Goal: Task Accomplishment & Management: Use online tool/utility

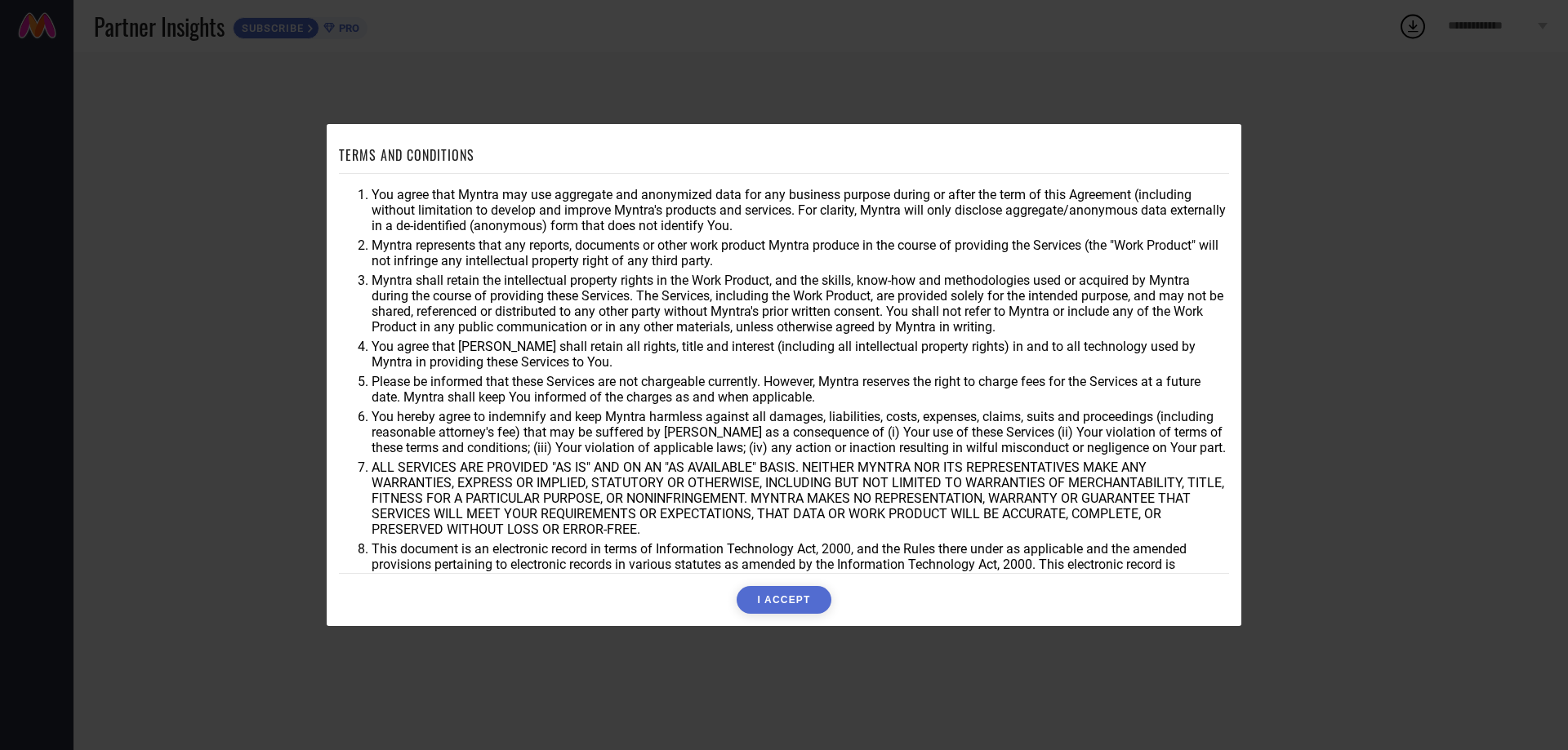
click at [804, 603] on button "I ACCEPT" at bounding box center [783, 600] width 94 height 28
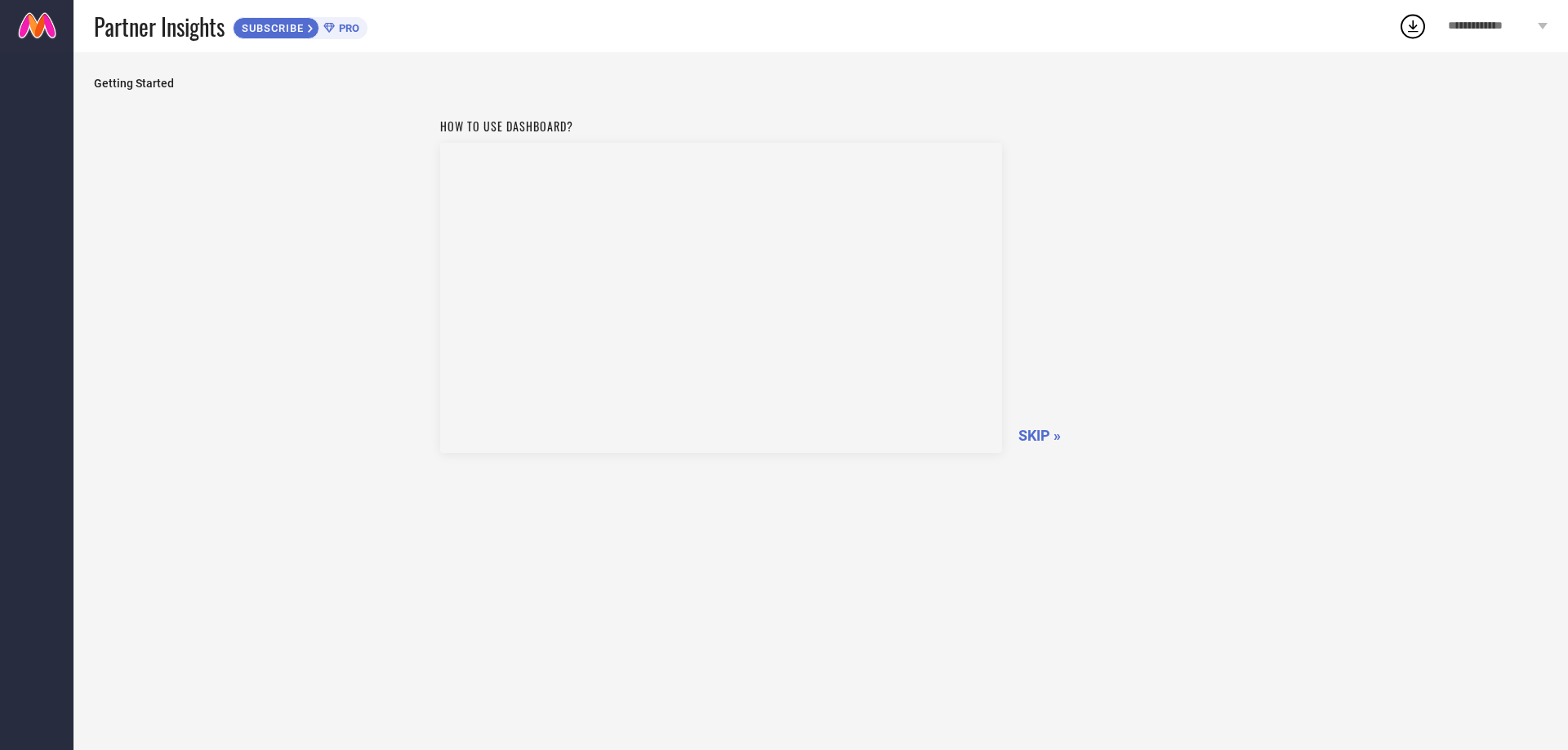
click at [1035, 432] on span "SKIP »" at bounding box center [1040, 435] width 43 height 17
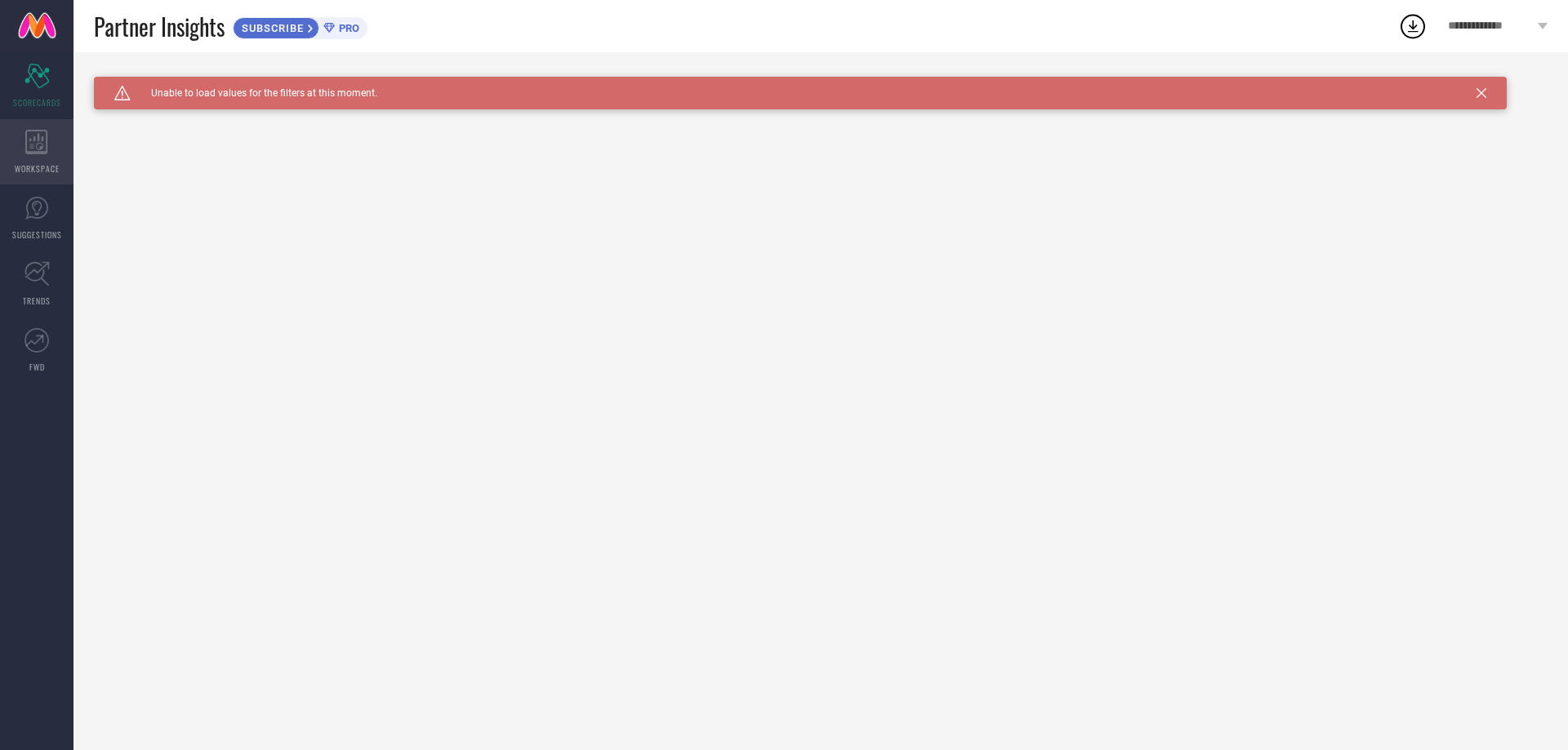
click at [49, 142] on div "WORKSPACE" at bounding box center [37, 152] width 74 height 66
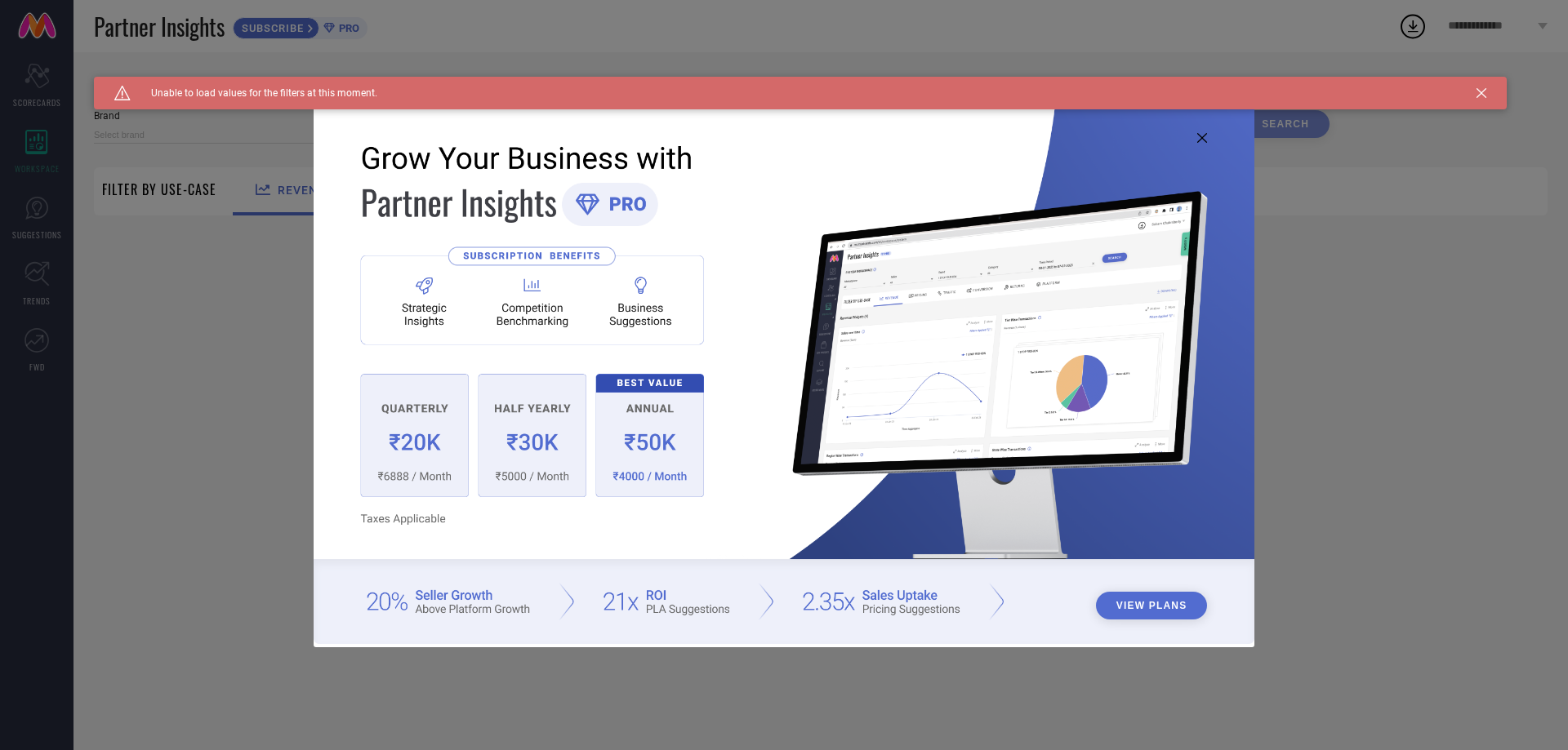
type input "1 STOP FASHION"
type input "All"
click at [1309, 368] on div "View Plans" at bounding box center [784, 375] width 1568 height 750
